Goal: Information Seeking & Learning: Learn about a topic

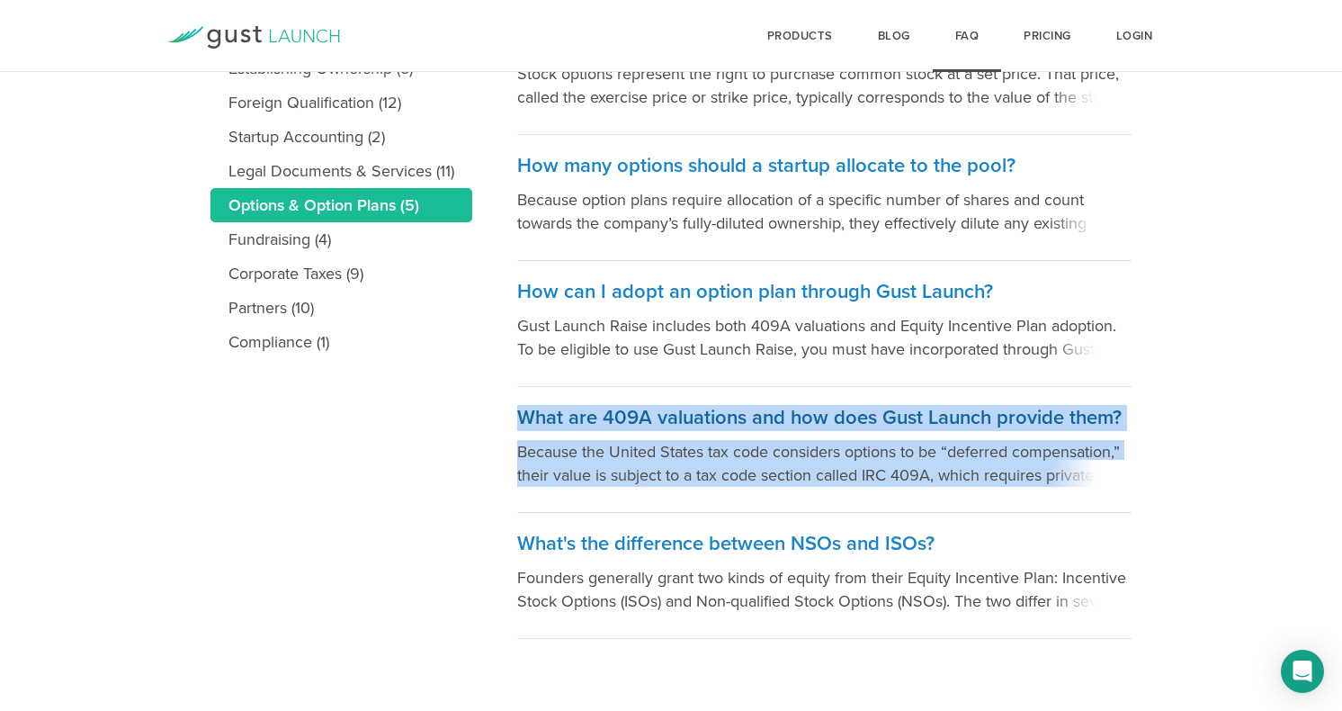
scroll to position [447, 0]
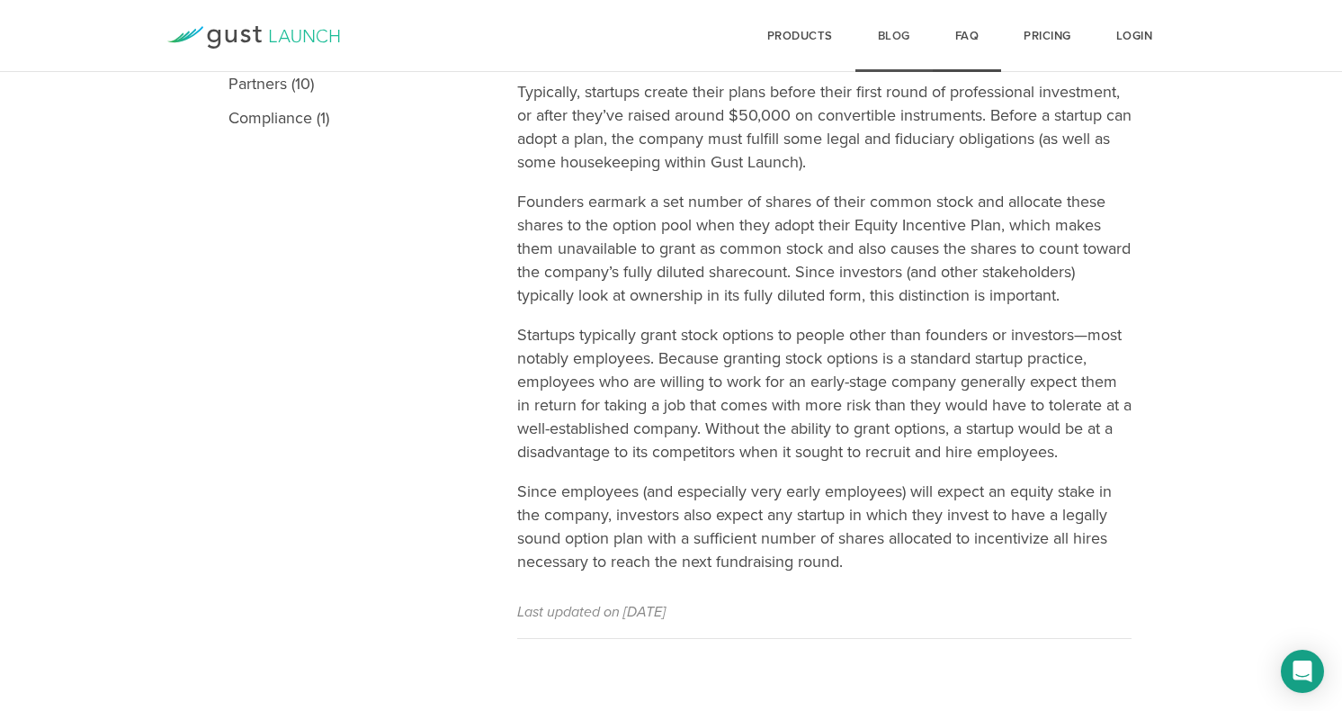
scroll to position [718, 0]
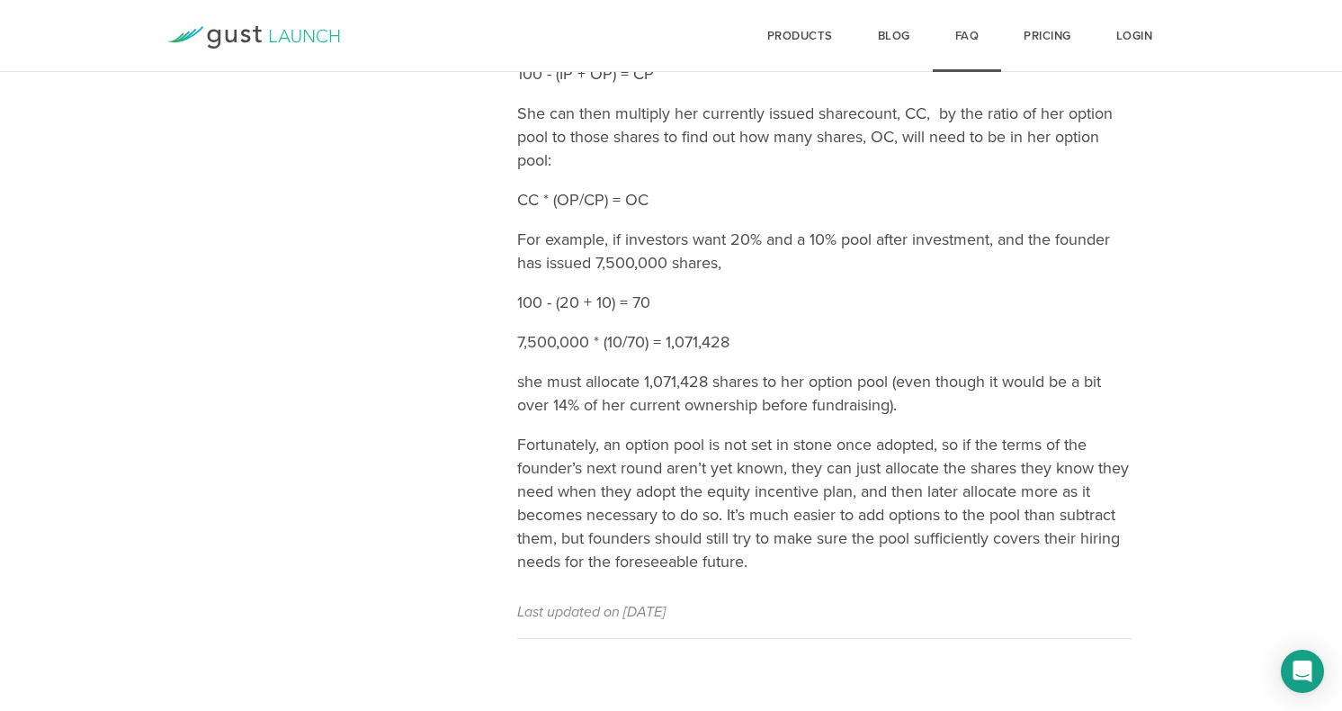
scroll to position [838, 0]
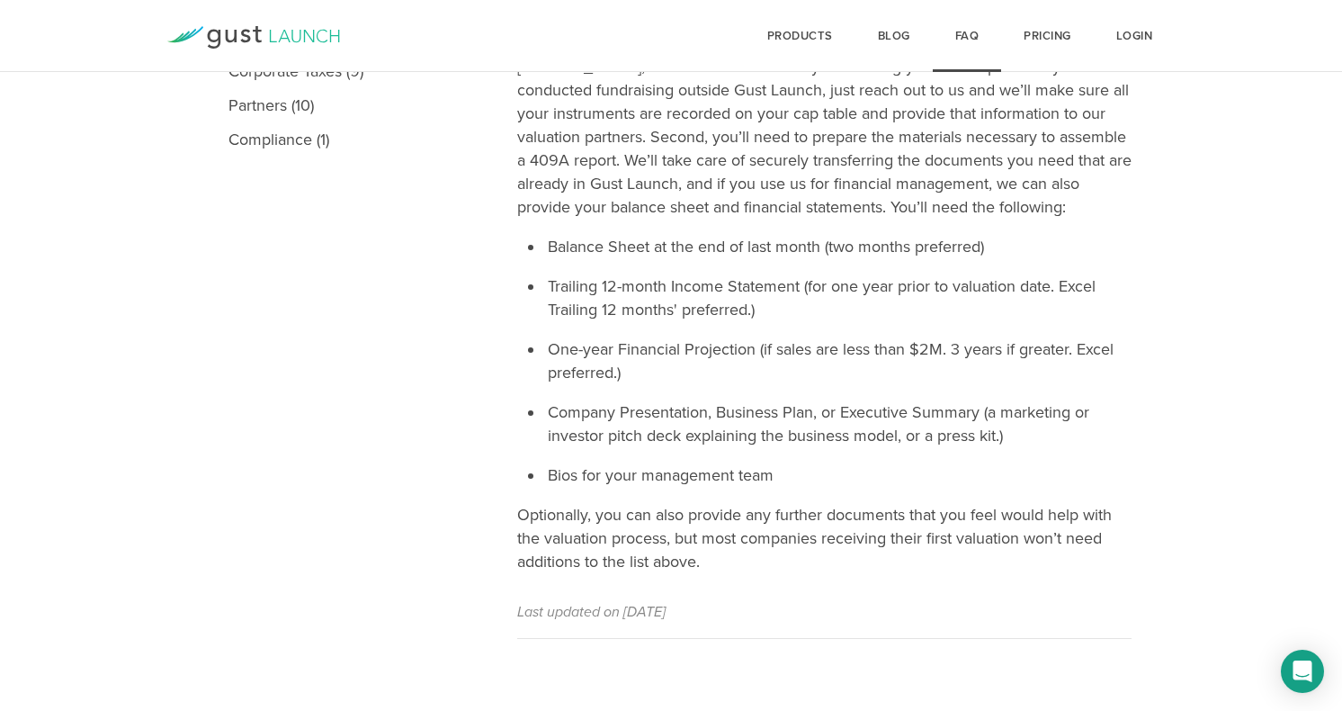
scroll to position [673, 0]
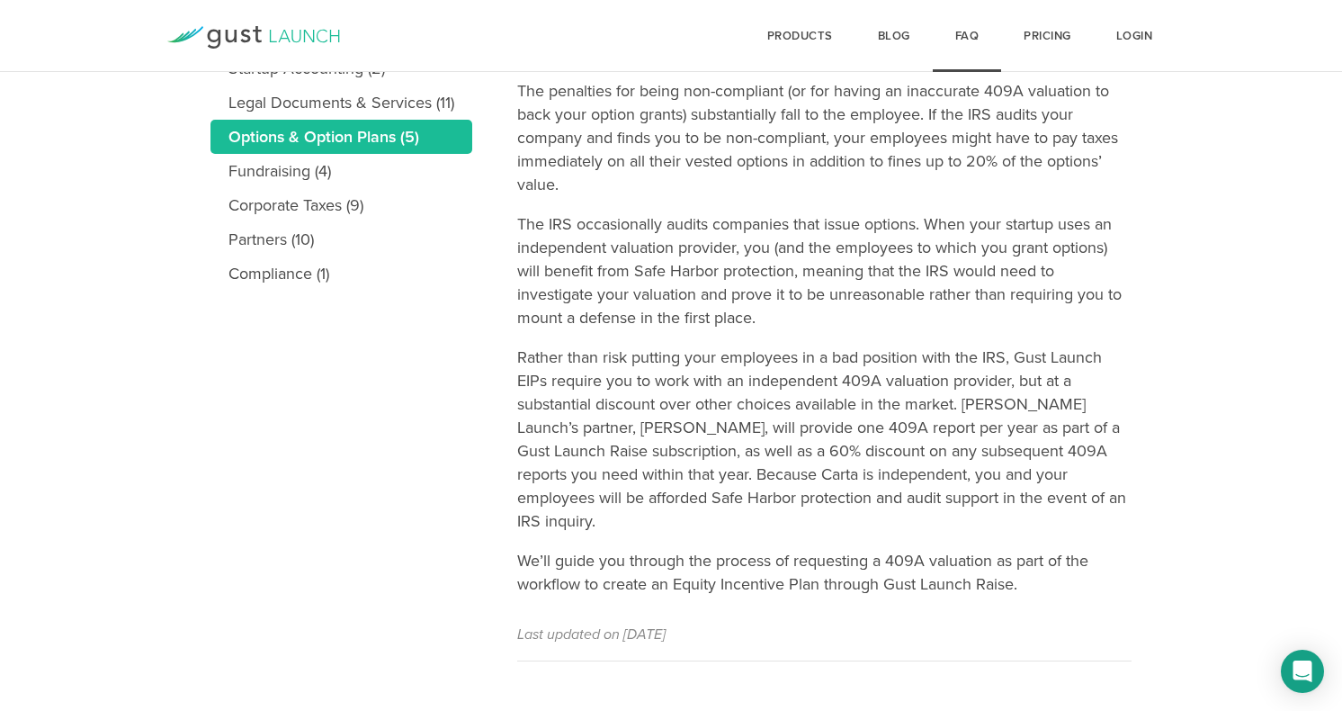
scroll to position [514, 0]
